Goal: Information Seeking & Learning: Learn about a topic

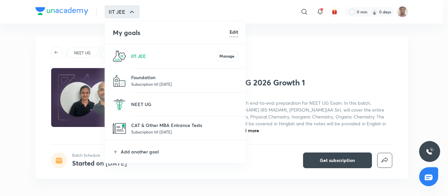
click at [170, 108] on p at bounding box center [184, 108] width 107 height 1
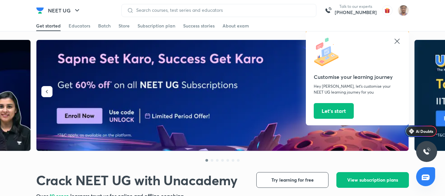
click at [187, 14] on div at bounding box center [218, 10] width 195 height 13
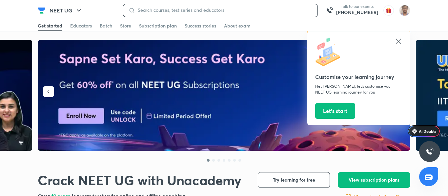
click at [187, 12] on input at bounding box center [223, 10] width 177 height 5
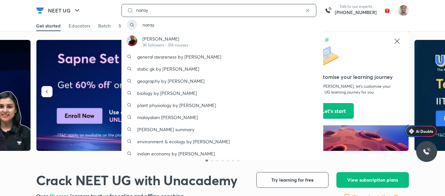
click at [185, 12] on input "naray" at bounding box center [218, 10] width 171 height 5
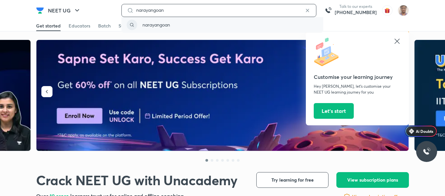
type input "narayangoan"
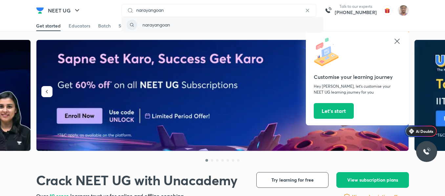
click at [162, 27] on p "narayangoan" at bounding box center [156, 24] width 28 height 7
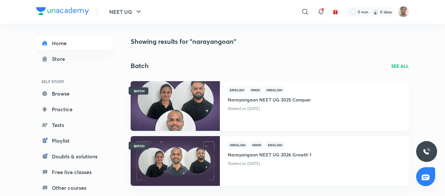
click at [397, 42] on h4 "Showing results for "narayangoan"" at bounding box center [270, 42] width 278 height 10
click at [396, 65] on p "SEE ALL" at bounding box center [400, 66] width 18 height 7
